Goal: Answer question/provide support

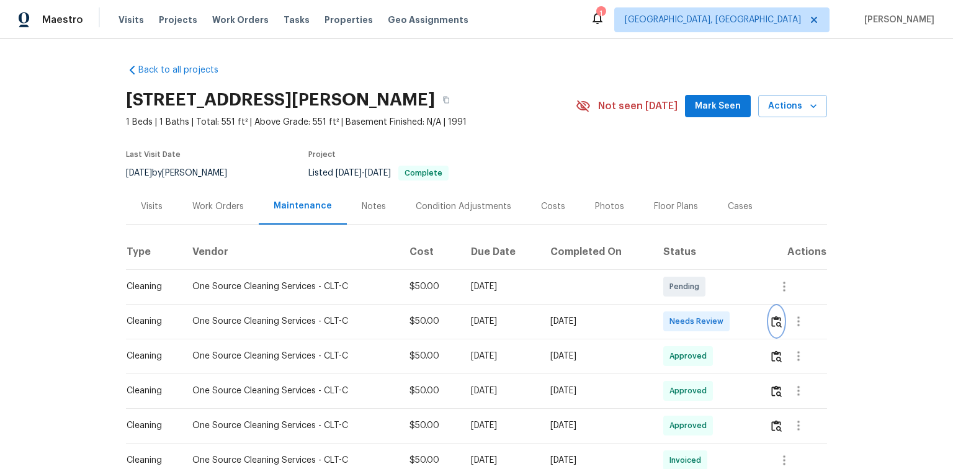
click at [774, 321] on img "button" at bounding box center [776, 322] width 11 height 12
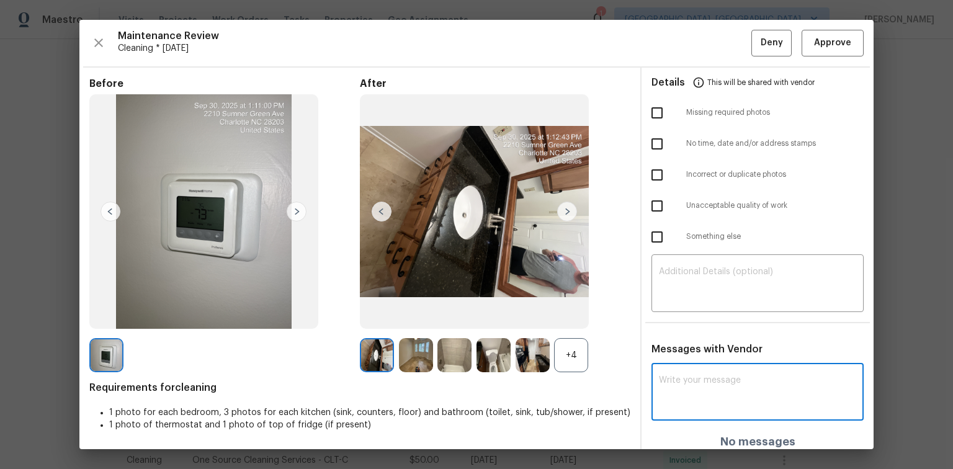
click at [672, 381] on textarea at bounding box center [757, 393] width 197 height 35
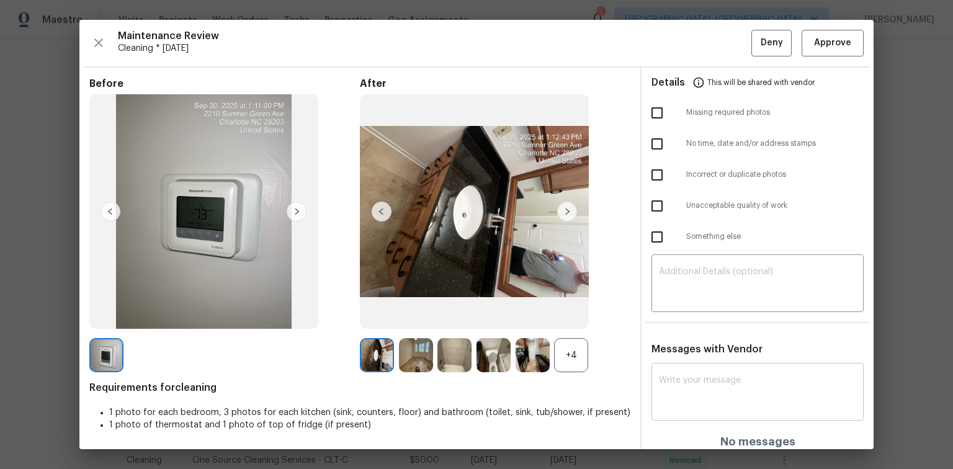
click at [675, 376] on textarea at bounding box center [757, 393] width 197 height 35
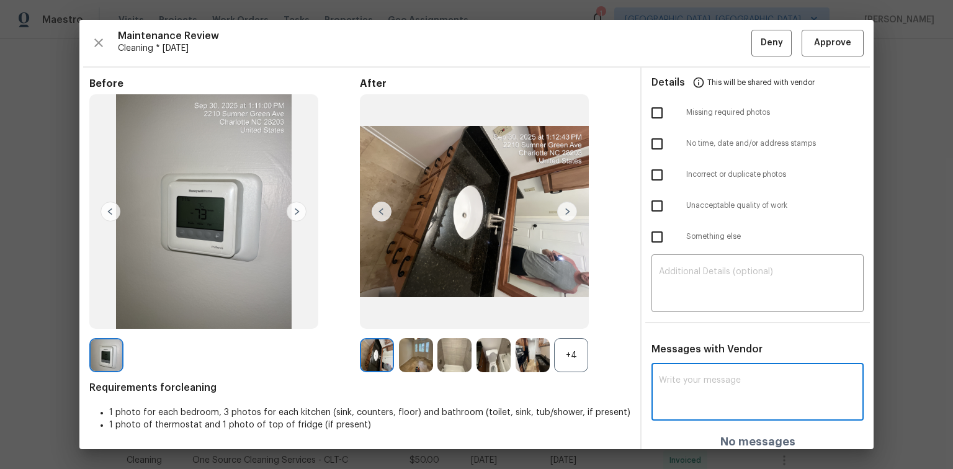
paste textarea "Maintenance Audit Team: Hello! After further review, the visit([DATE]) has been…"
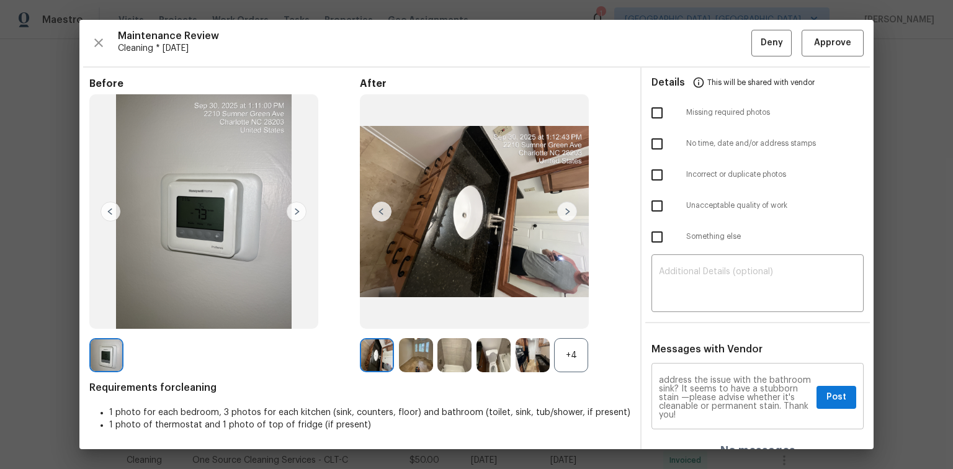
click at [712, 386] on textarea "Maintenance Audit Team: Hello! After further review, the visit([DATE]) has been…" at bounding box center [735, 397] width 153 height 43
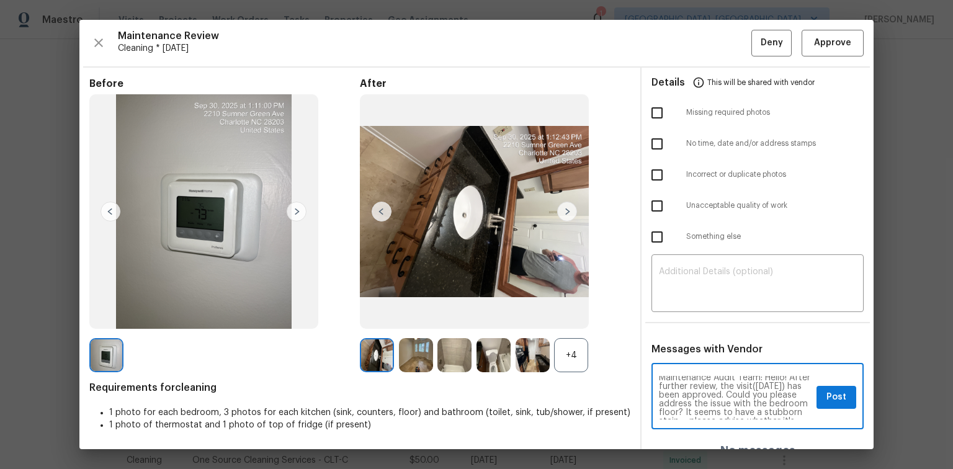
scroll to position [0, 0]
click at [699, 394] on textarea "Maintenance Audit Team: Hello! After further review, the visit([DATE]) has been…" at bounding box center [735, 397] width 153 height 43
type textarea "Maintenance Audit Team: Hello! After further review, the visit([DATE]) has been…"
click at [826, 401] on span "Post" at bounding box center [836, 397] width 20 height 16
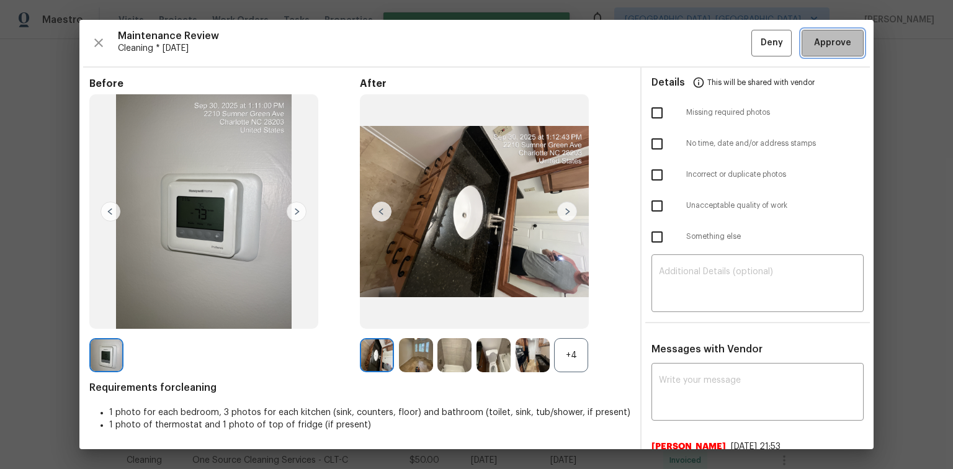
click at [824, 46] on span "Approve" at bounding box center [832, 43] width 37 height 16
